Goal: Task Accomplishment & Management: Use online tool/utility

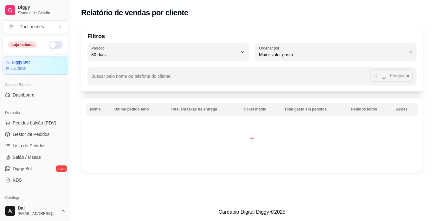
select select "30"
select select "HIGHEST_TOTAL_SPENT_WITH_ORDERS"
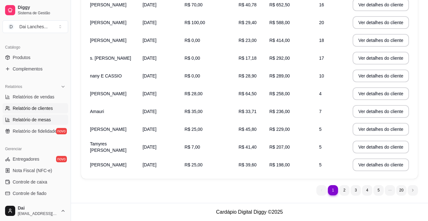
scroll to position [158, 0]
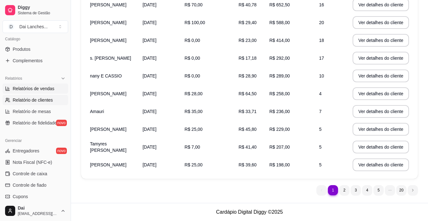
click at [35, 86] on span "Relatórios de vendas" at bounding box center [34, 88] width 42 height 6
select select "ALL"
select select "0"
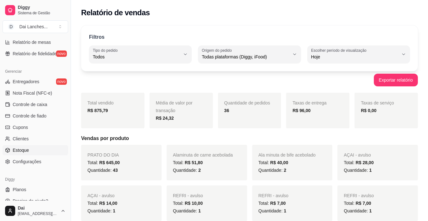
scroll to position [235, 0]
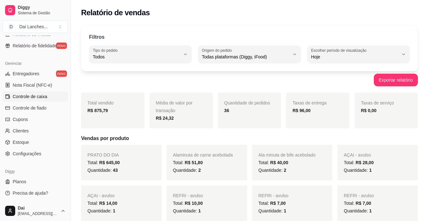
click at [31, 96] on span "Controle de caixa" at bounding box center [30, 96] width 35 height 6
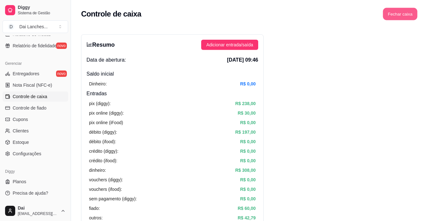
click at [404, 17] on button "Fechar caixa" at bounding box center [400, 14] width 35 height 12
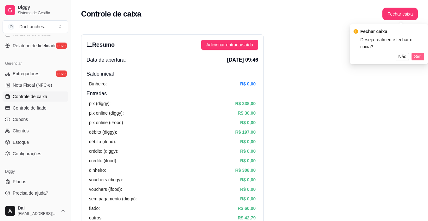
click at [417, 53] on span "Sim" at bounding box center [418, 56] width 8 height 7
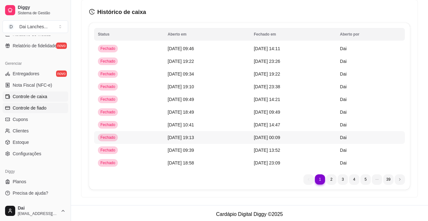
scroll to position [37, 0]
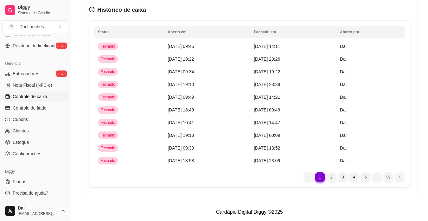
click at [49, 98] on link "Controle de caixa" at bounding box center [36, 96] width 66 height 10
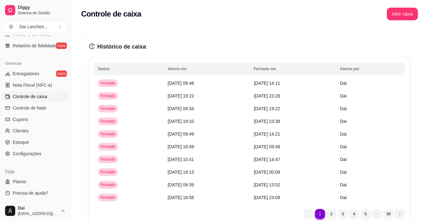
scroll to position [172, 0]
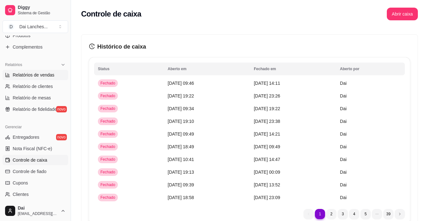
click at [48, 73] on span "Relatórios de vendas" at bounding box center [34, 75] width 42 height 6
select select "ALL"
select select "0"
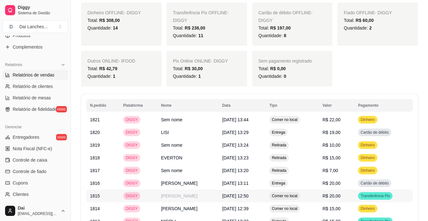
scroll to position [247, 0]
